Goal: Go to known website: Access a specific website the user already knows

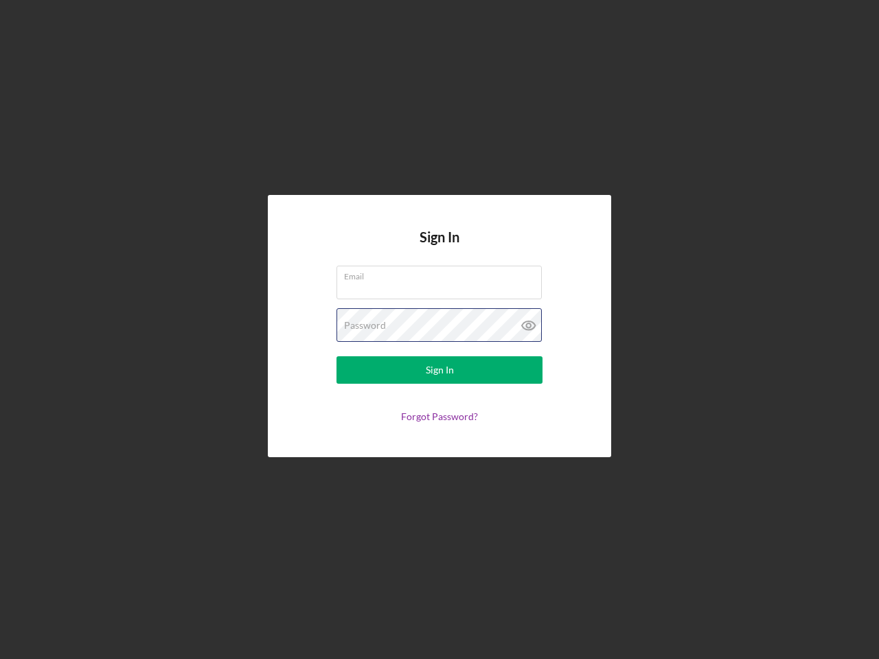
click at [439, 330] on div "Password" at bounding box center [439, 325] width 206 height 34
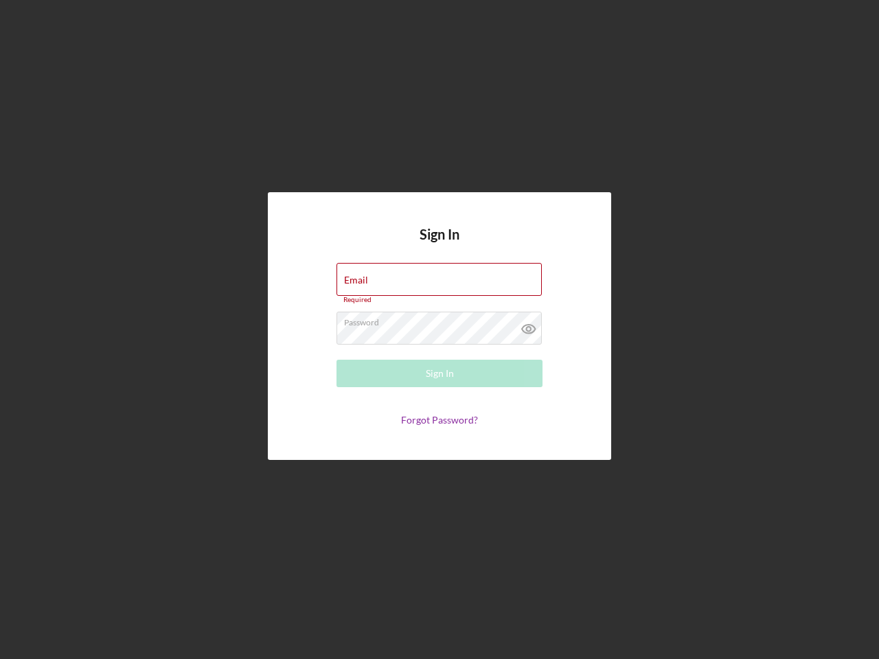
click at [529, 325] on icon at bounding box center [529, 329] width 34 height 34
